Goal: Transaction & Acquisition: Purchase product/service

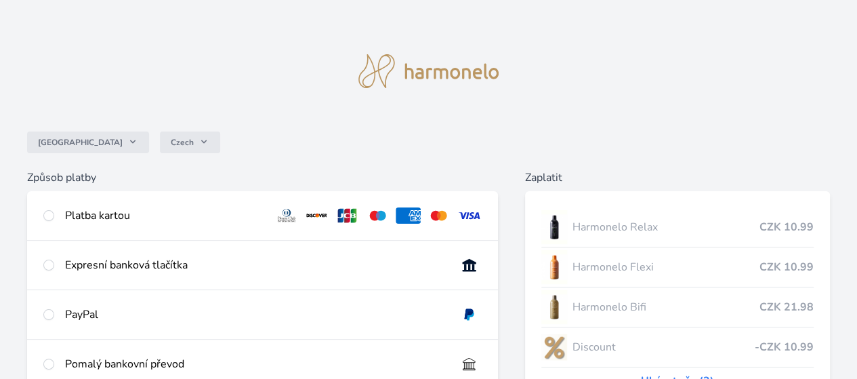
scroll to position [182, 0]
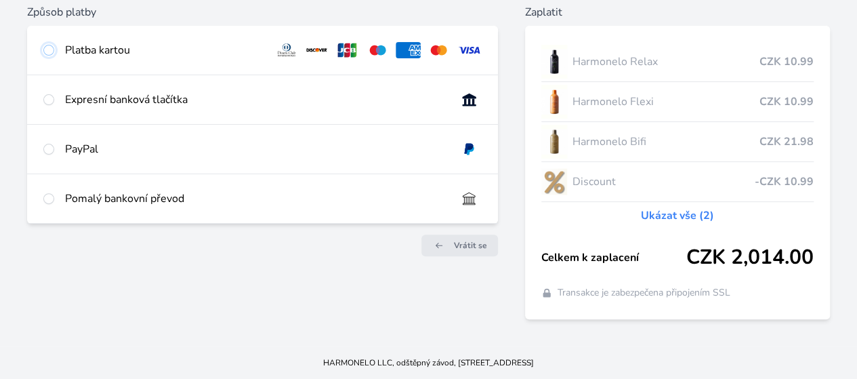
click at [54, 45] on input "radio" at bounding box center [48, 50] width 11 height 11
radio input "true"
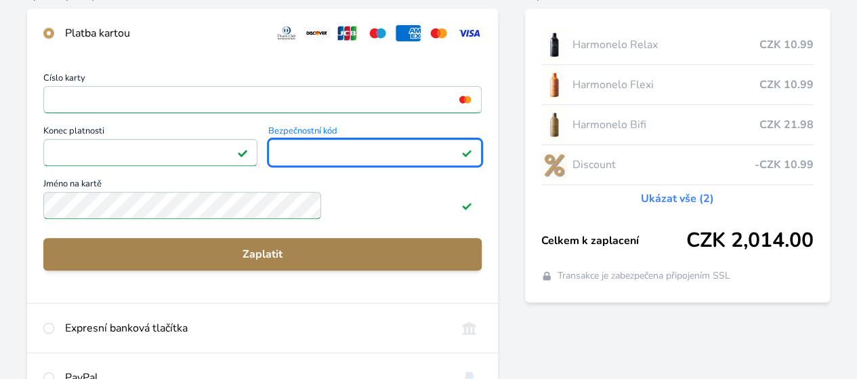
click at [318, 262] on span "Zaplatit" at bounding box center [262, 254] width 417 height 16
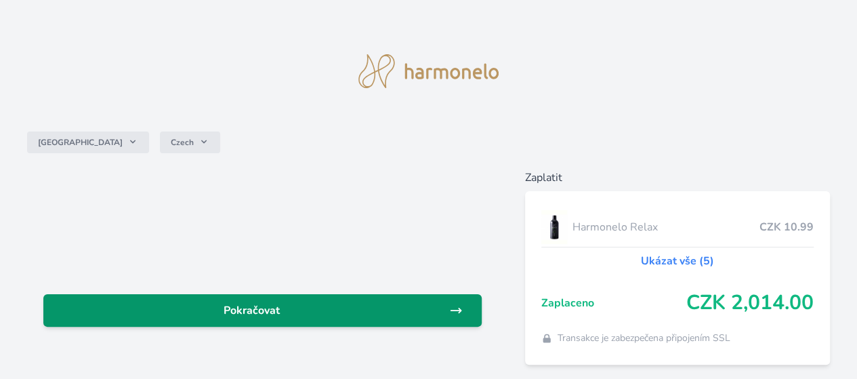
click at [342, 313] on span "Pokračovat" at bounding box center [251, 310] width 395 height 16
